Goal: Register for event/course

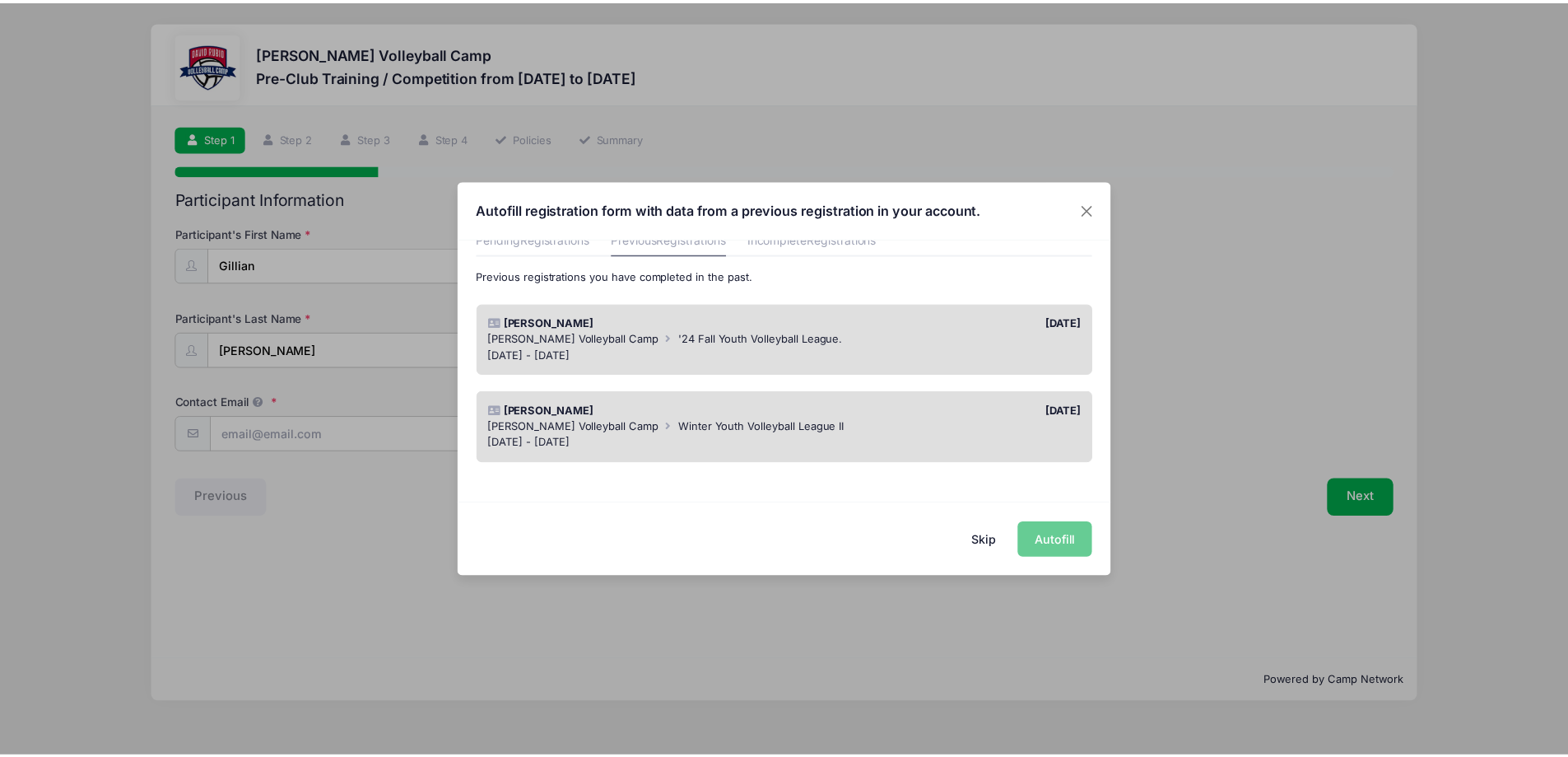
scroll to position [82, 0]
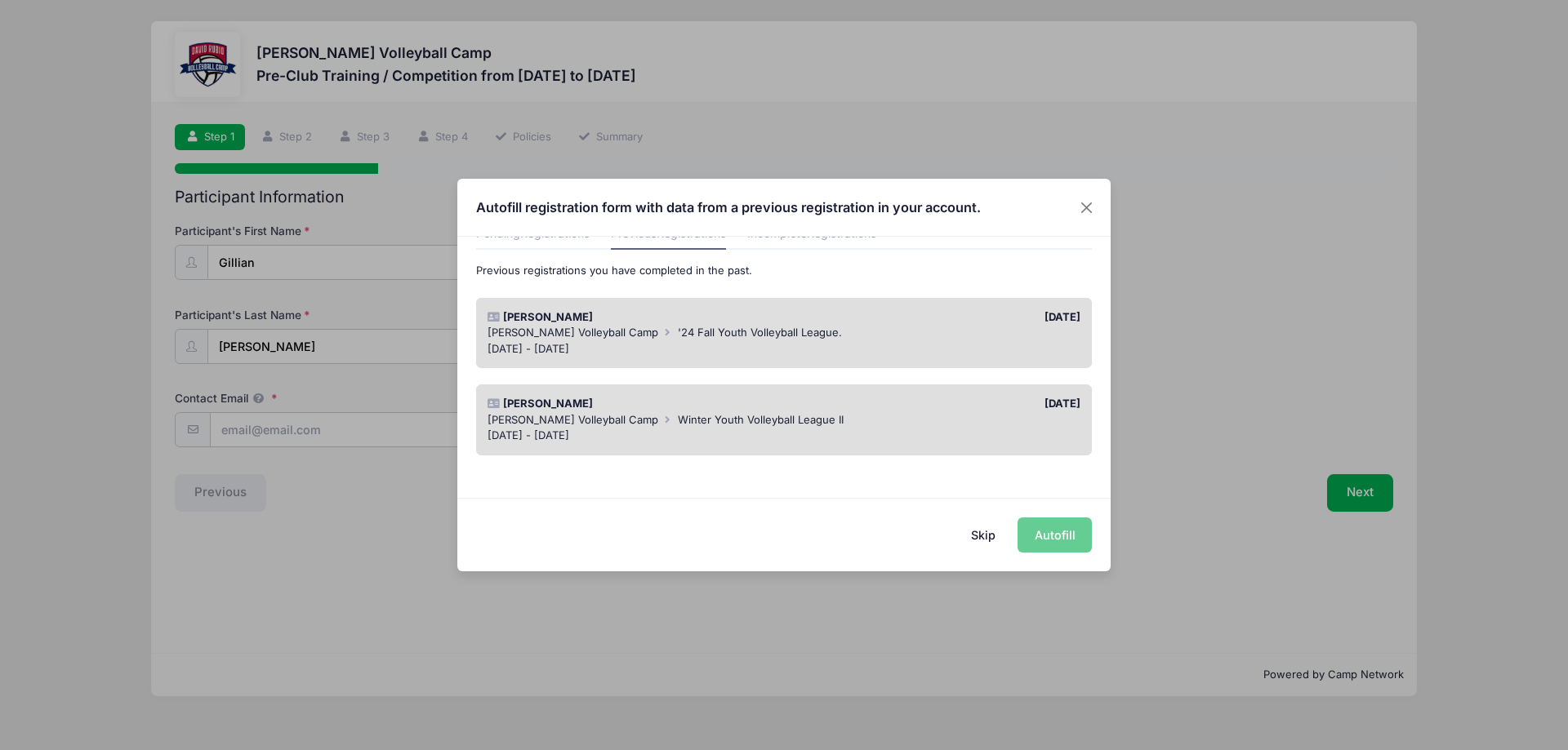
click at [755, 349] on div "[DATE] - [DATE]" at bounding box center [784, 350] width 594 height 16
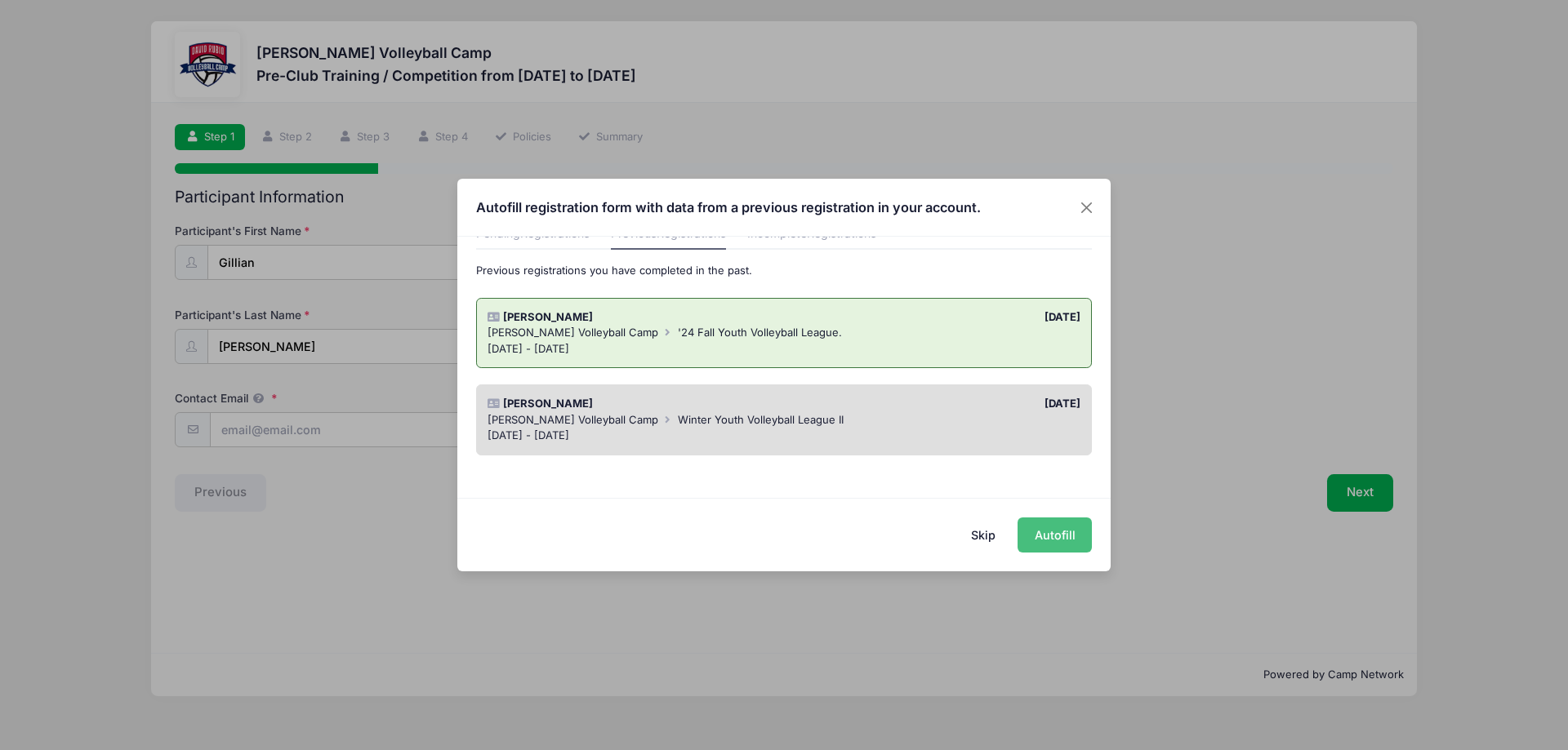
click at [1050, 532] on button "Autofill" at bounding box center [1055, 534] width 74 height 35
type input "[EMAIL_ADDRESS][DOMAIN_NAME]"
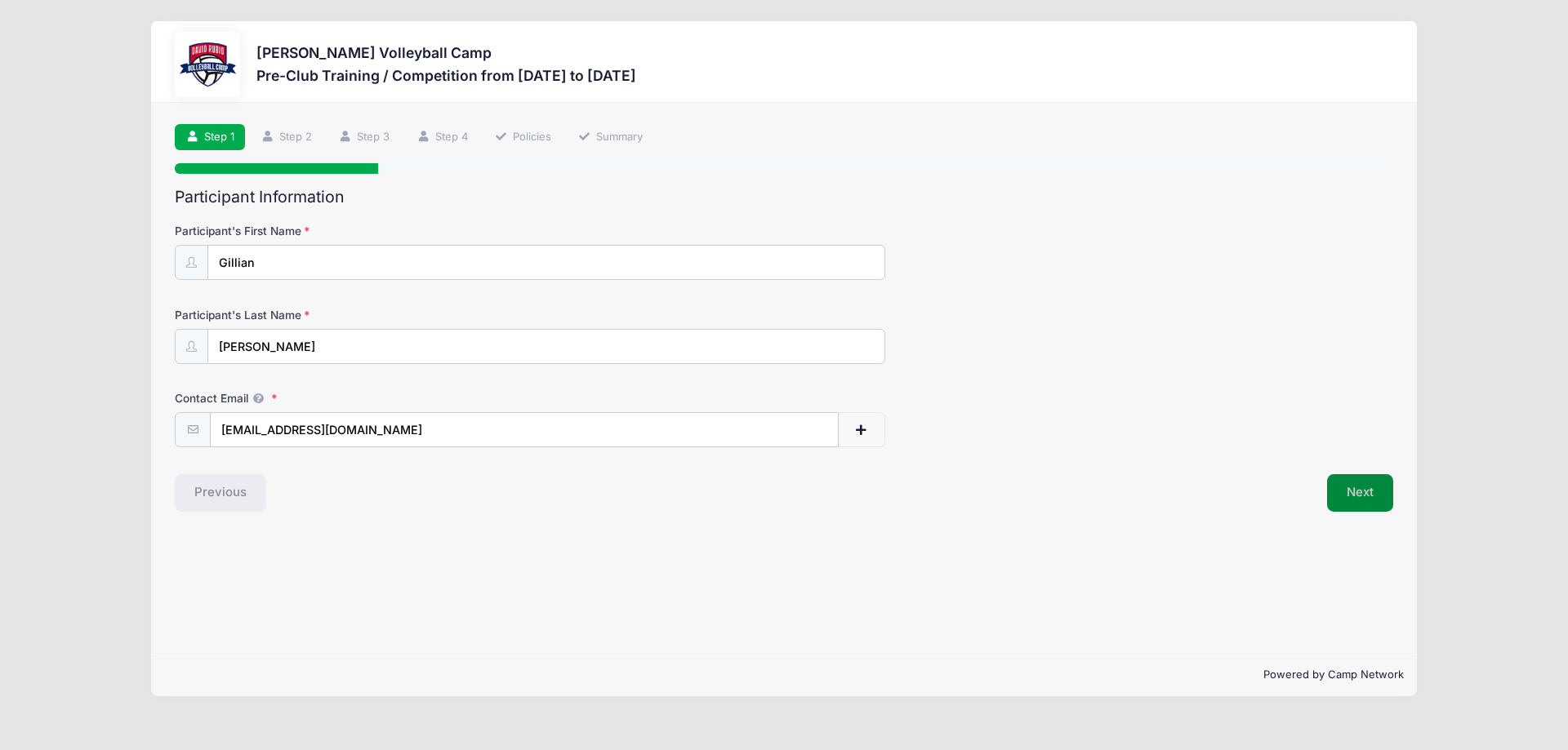
click at [1368, 495] on button "Next" at bounding box center [1360, 492] width 66 height 37
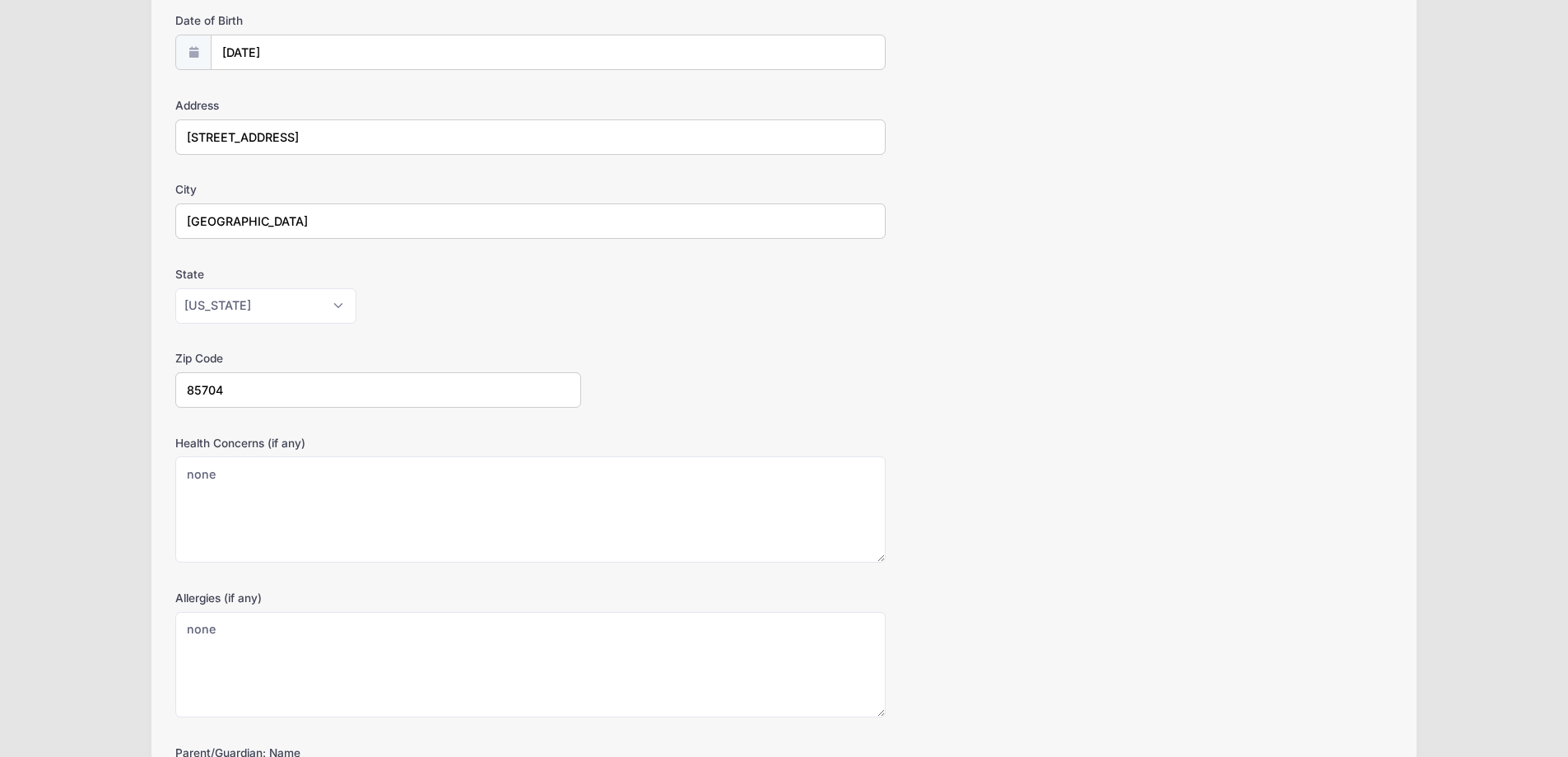
scroll to position [409, 0]
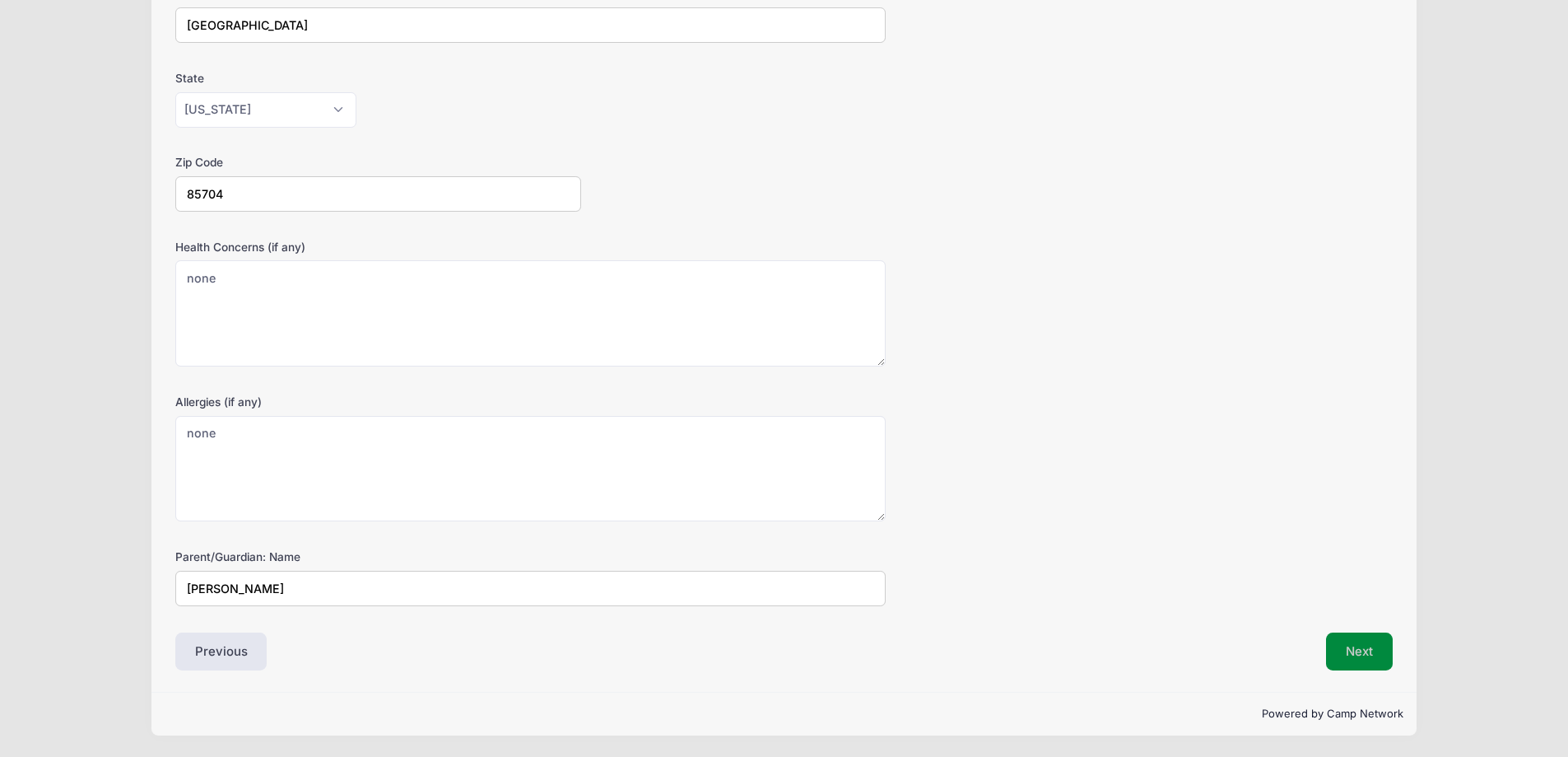
click at [1375, 650] on button "Next" at bounding box center [1359, 651] width 67 height 37
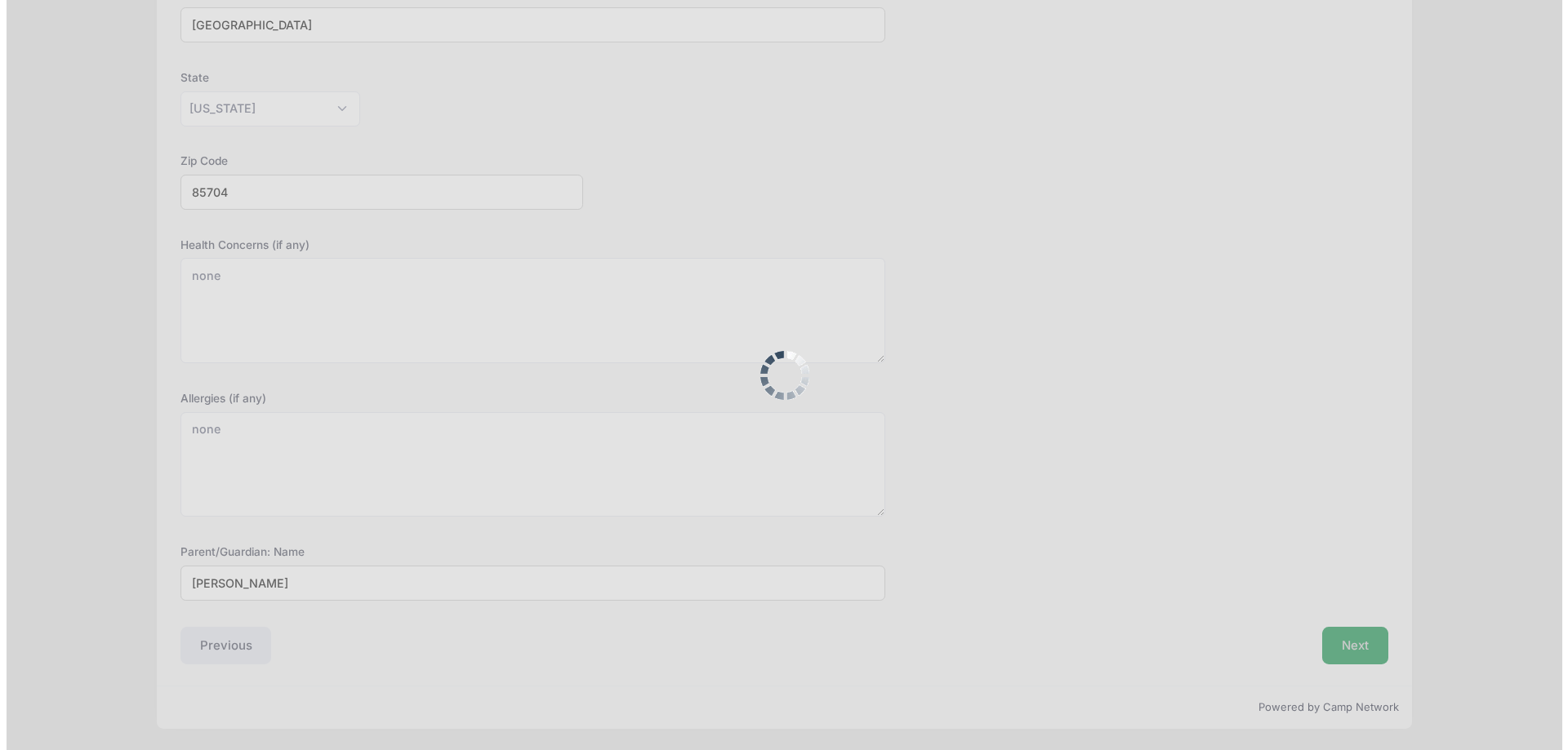
scroll to position [0, 0]
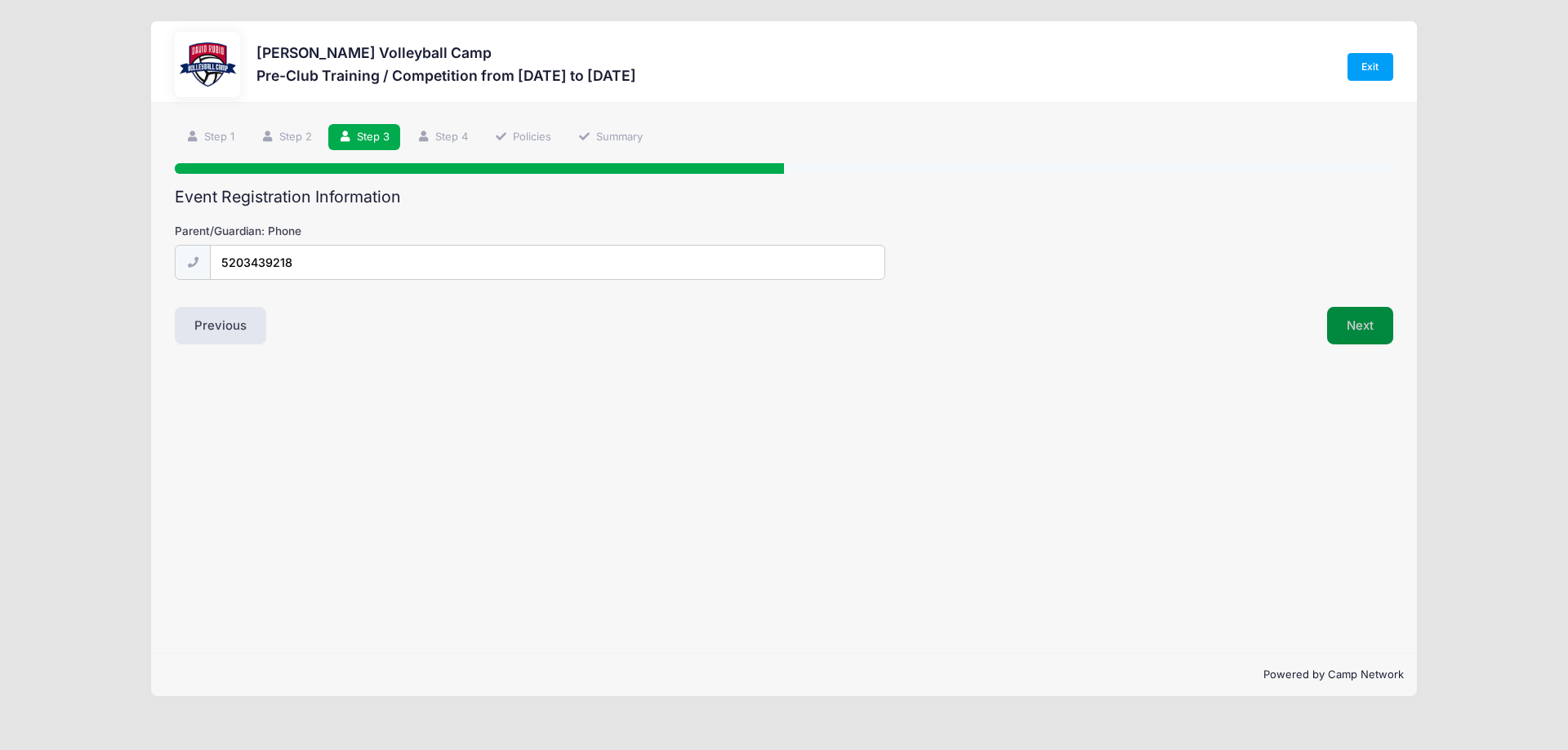
click at [1349, 333] on button "Next" at bounding box center [1360, 325] width 66 height 37
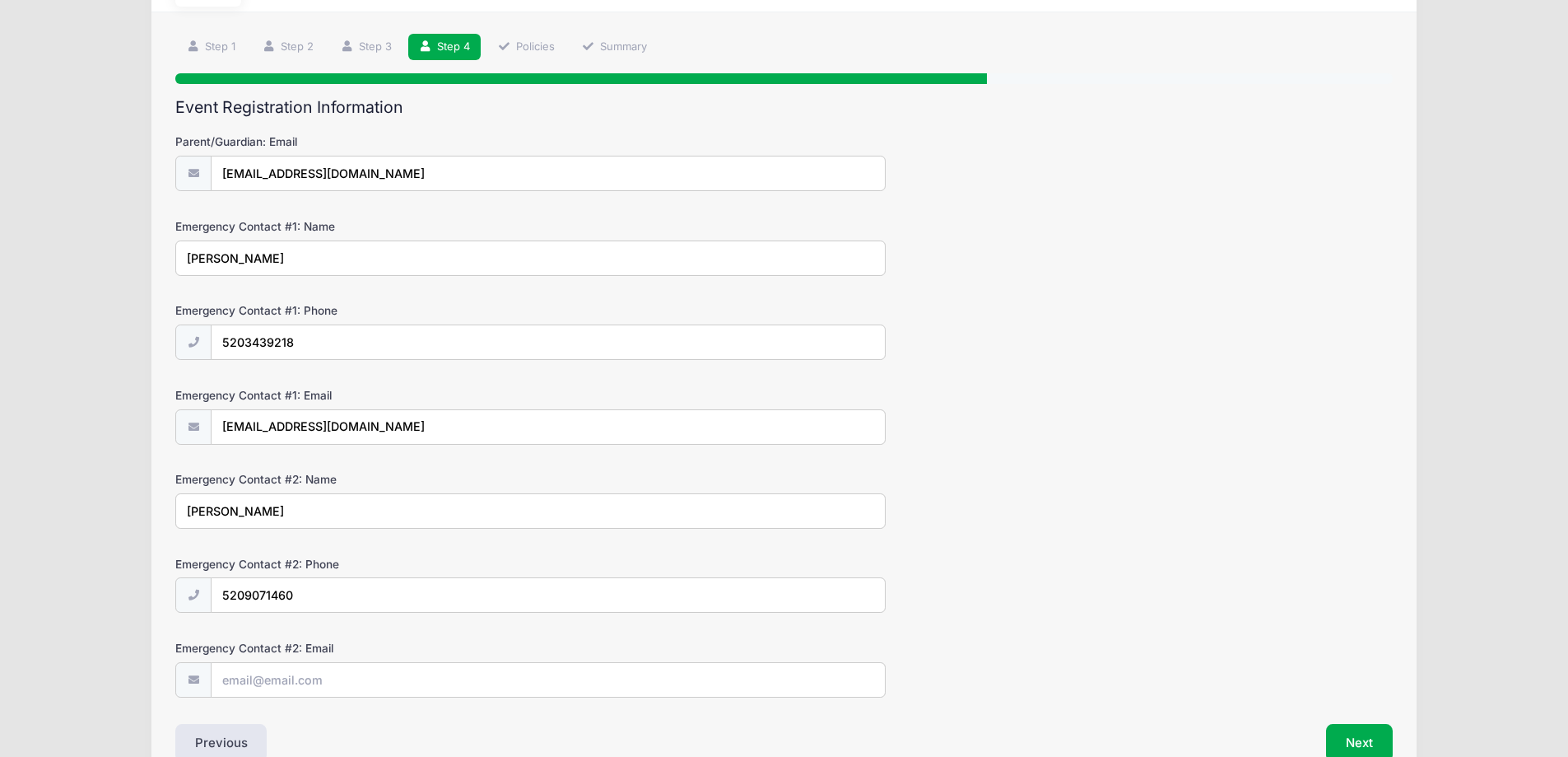
scroll to position [183, 0]
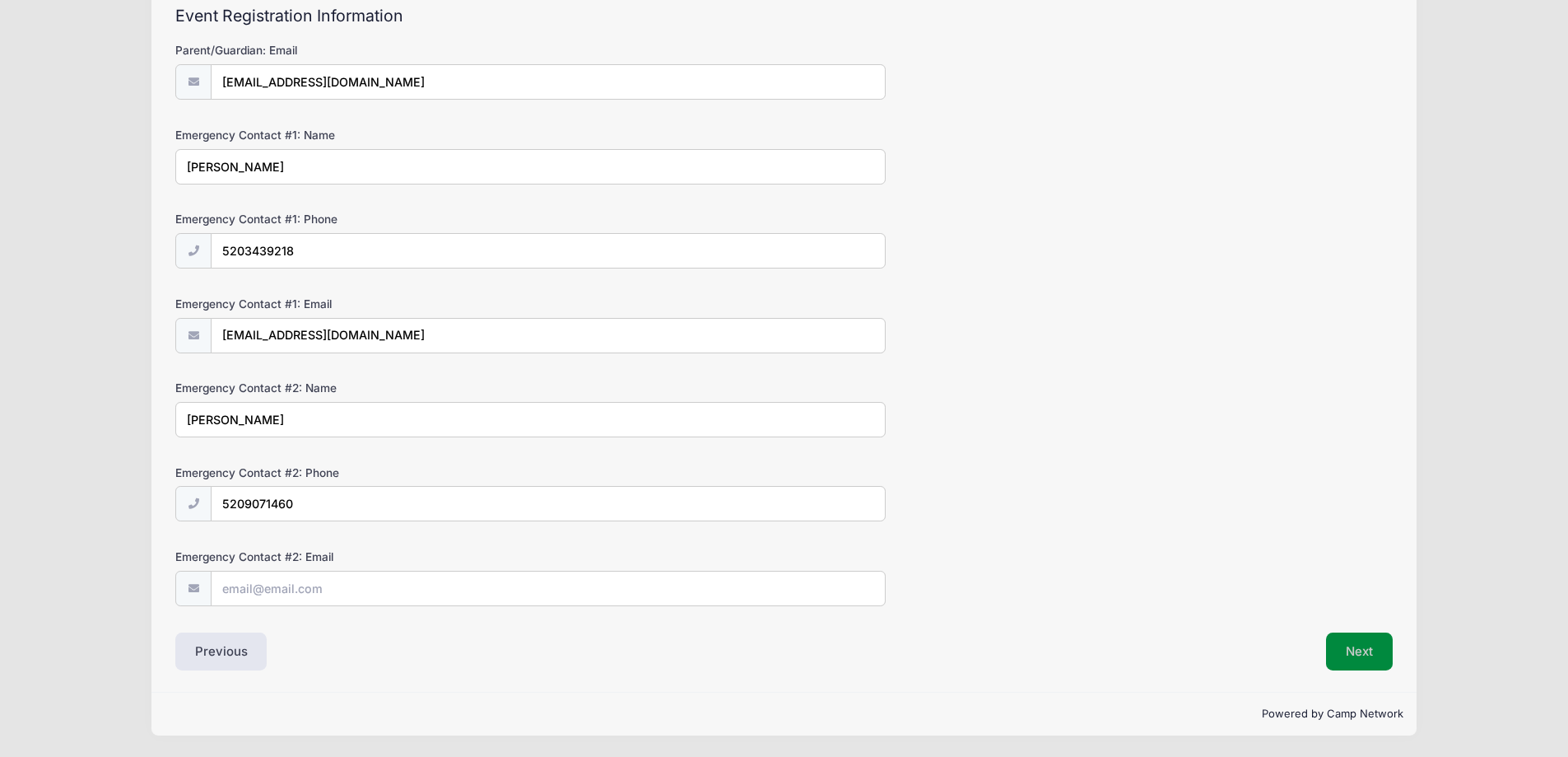
click at [1378, 654] on button "Next" at bounding box center [1359, 651] width 67 height 37
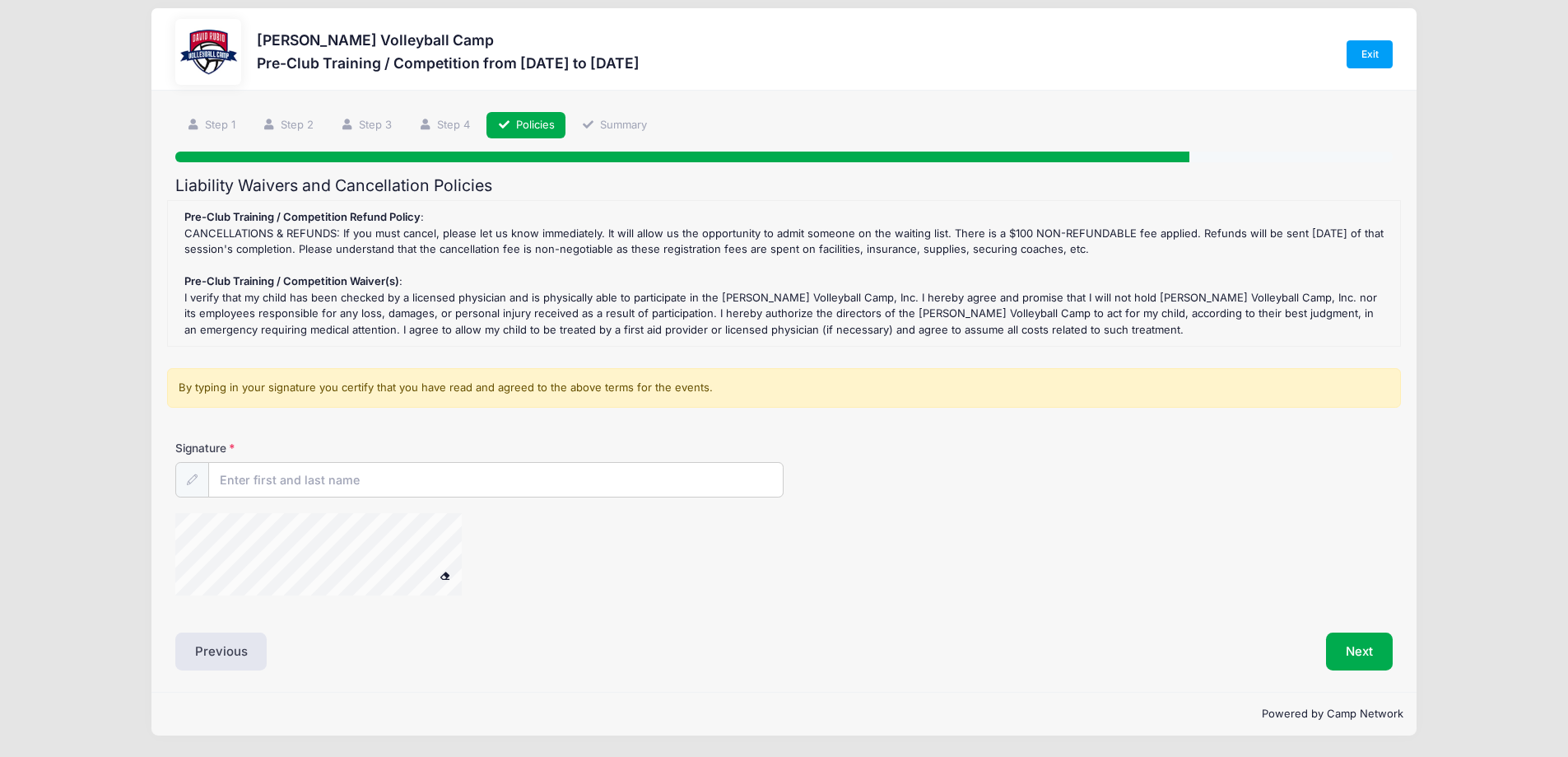
scroll to position [0, 0]
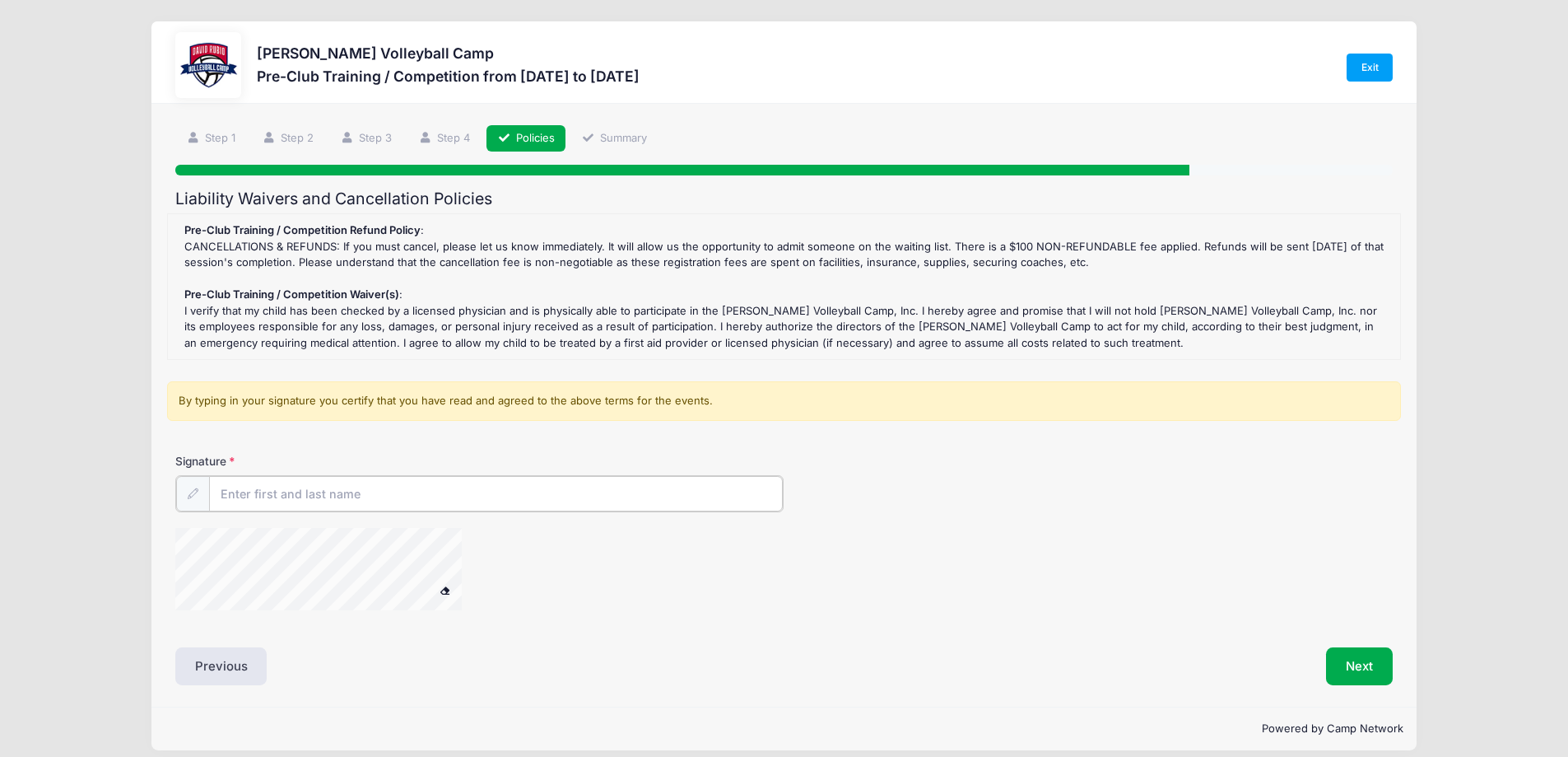
click at [237, 493] on input "Signature" at bounding box center [496, 494] width 575 height 36
type input "[PERSON_NAME]"
click at [1357, 670] on button "Next" at bounding box center [1359, 664] width 67 height 37
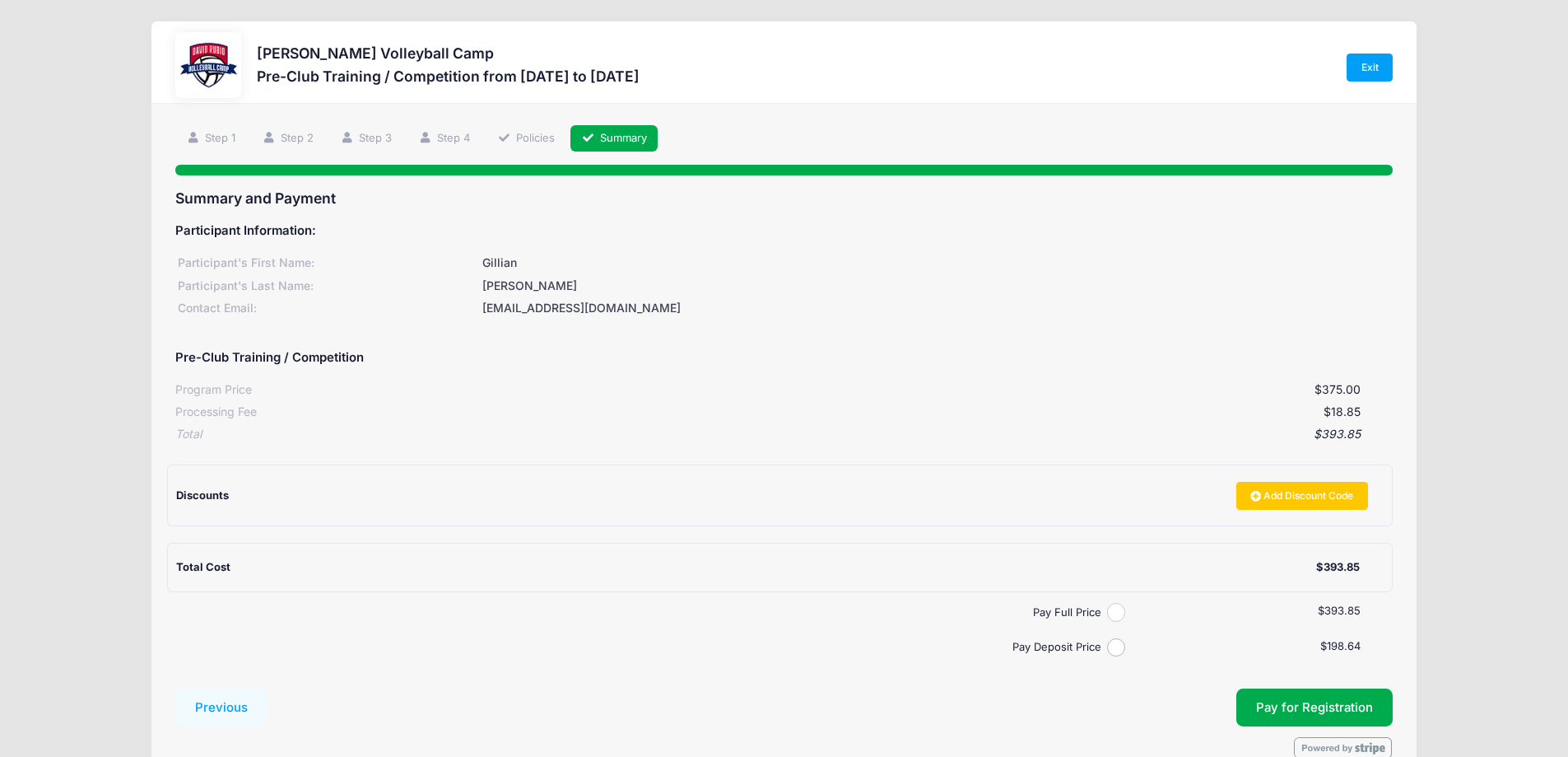
click at [1118, 610] on input "Pay Full Price" at bounding box center [1117, 612] width 19 height 19
radio input "true"
click at [1330, 700] on span "Pay for Registration" at bounding box center [1315, 708] width 117 height 15
